Goal: Find specific page/section: Find specific page/section

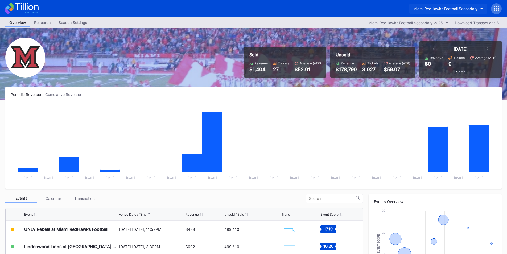
click at [427, 10] on div "Miami RedHawks Football Secondary" at bounding box center [445, 8] width 64 height 5
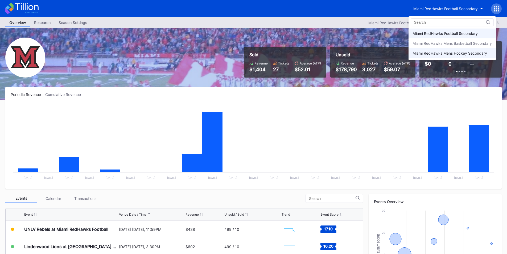
click at [444, 54] on div "Miami RedHawks Mens Hockey Secondary" at bounding box center [450, 53] width 75 height 5
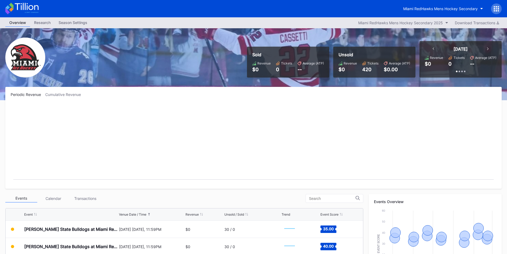
click at [319, 105] on rect "Chart title" at bounding box center [254, 143] width 486 height 80
click at [435, 10] on div "Miami RedHawks Mens Hockey Secondary" at bounding box center [440, 8] width 75 height 5
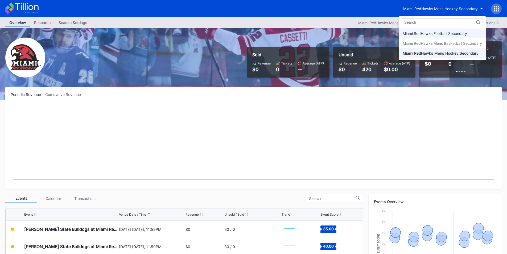
click at [443, 34] on div "Miami RedHawks Football Secondary" at bounding box center [435, 33] width 64 height 5
